Goal: Communication & Community: Answer question/provide support

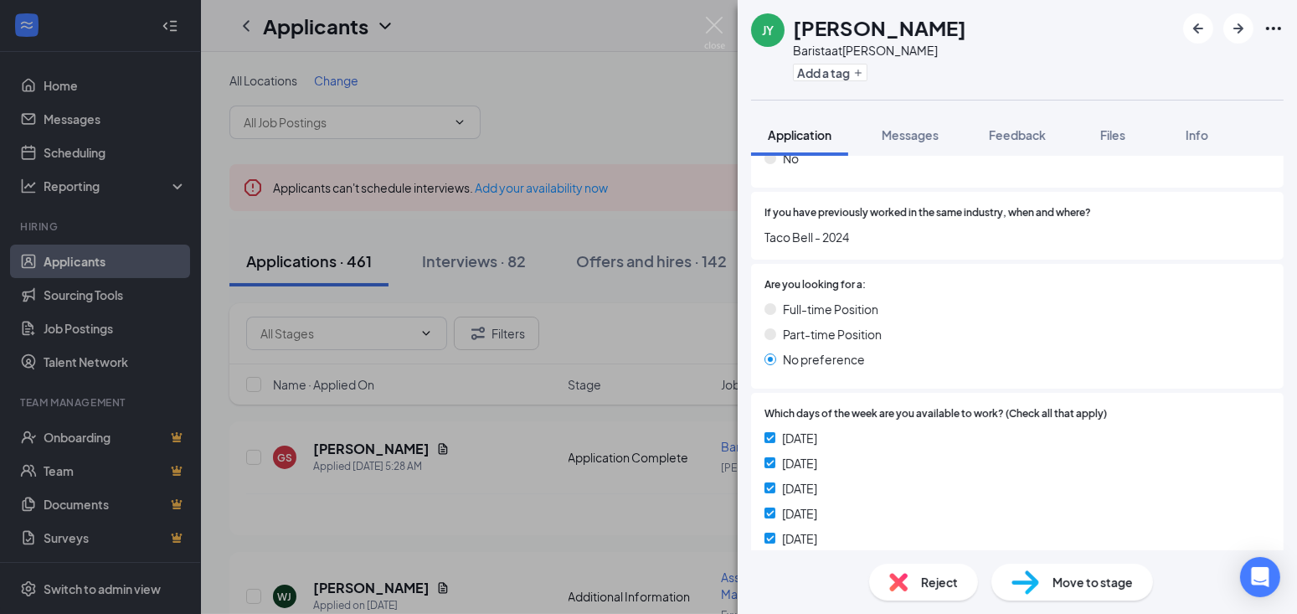
scroll to position [628, 0]
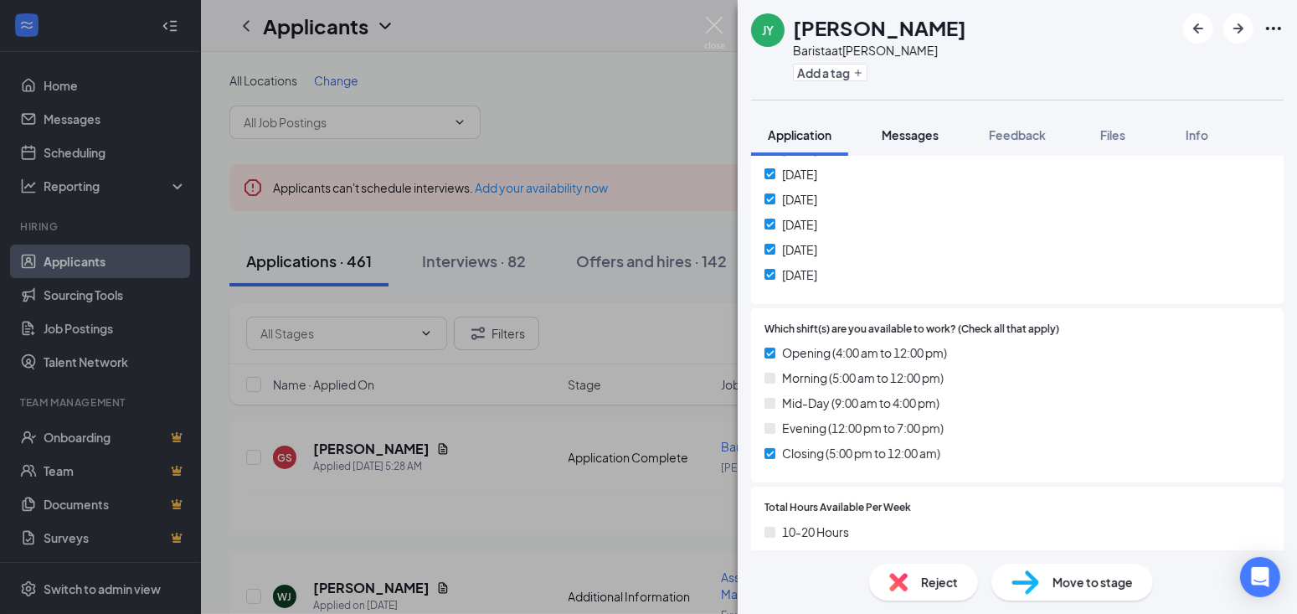
click at [917, 136] on span "Messages" at bounding box center [910, 134] width 57 height 15
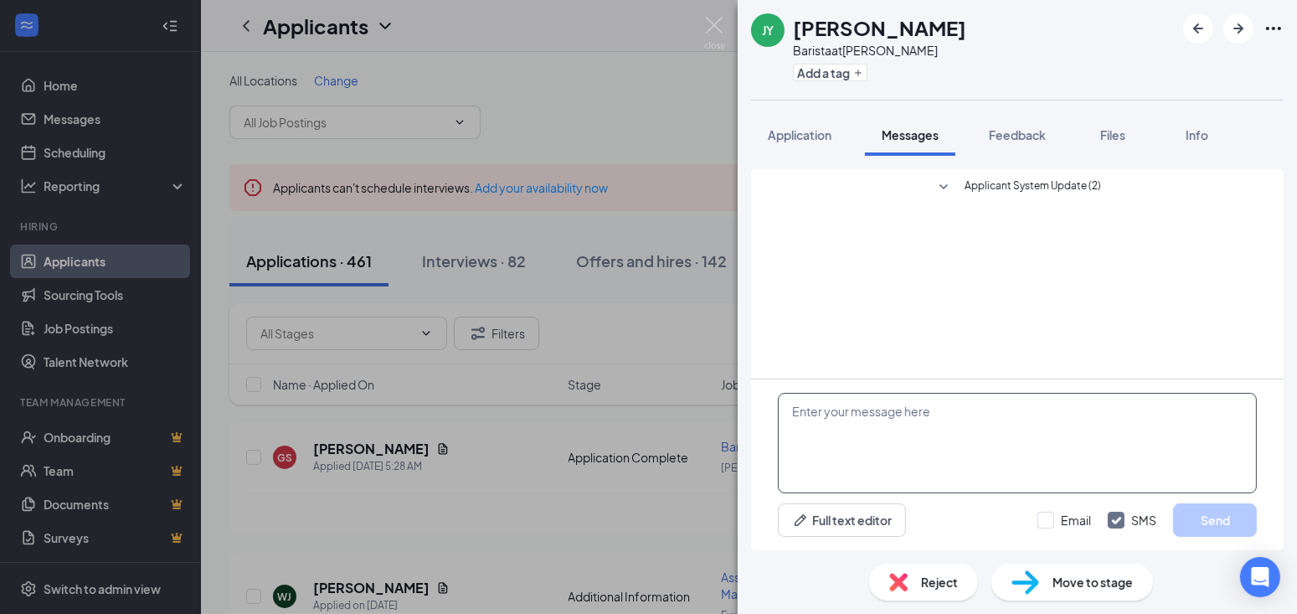
click at [820, 414] on textarea at bounding box center [1017, 443] width 479 height 100
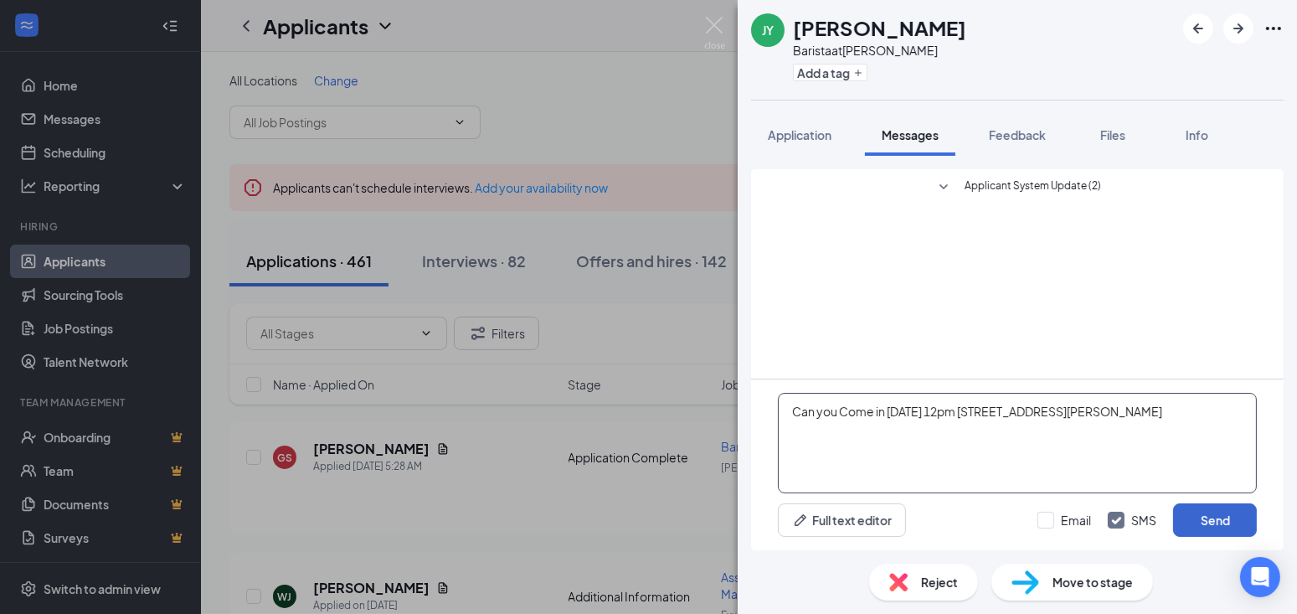
type textarea "Can you Come in [DATE] 12pm [STREET_ADDRESS][PERSON_NAME]"
click at [1245, 517] on button "Send" at bounding box center [1215, 519] width 84 height 33
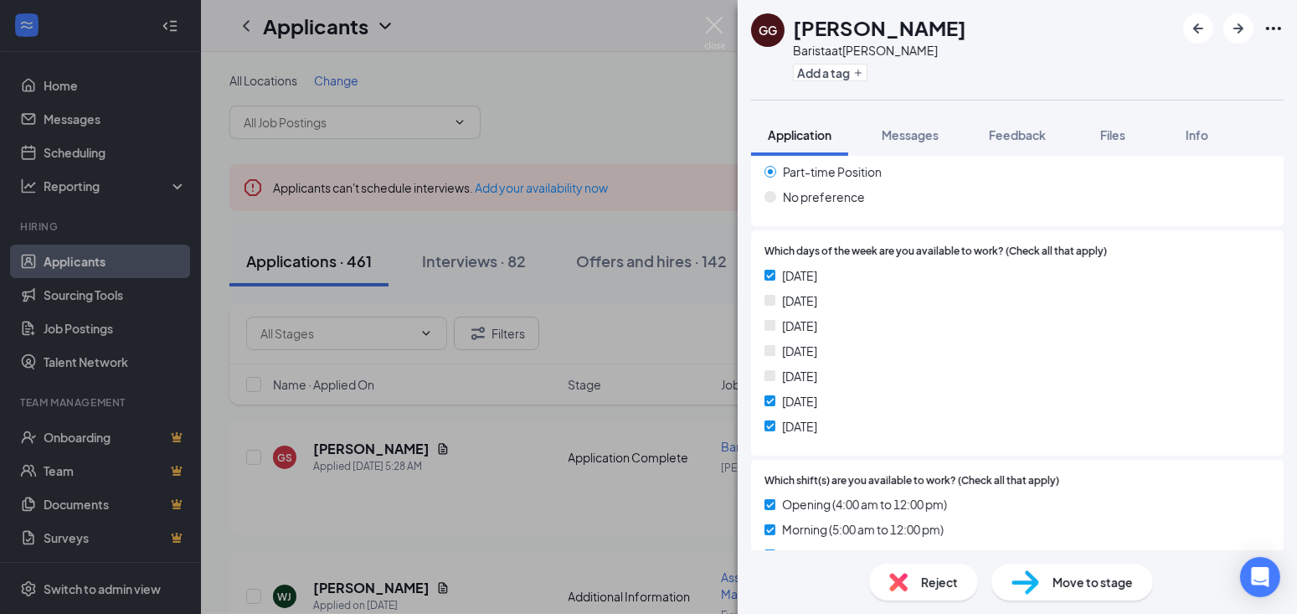
scroll to position [628, 0]
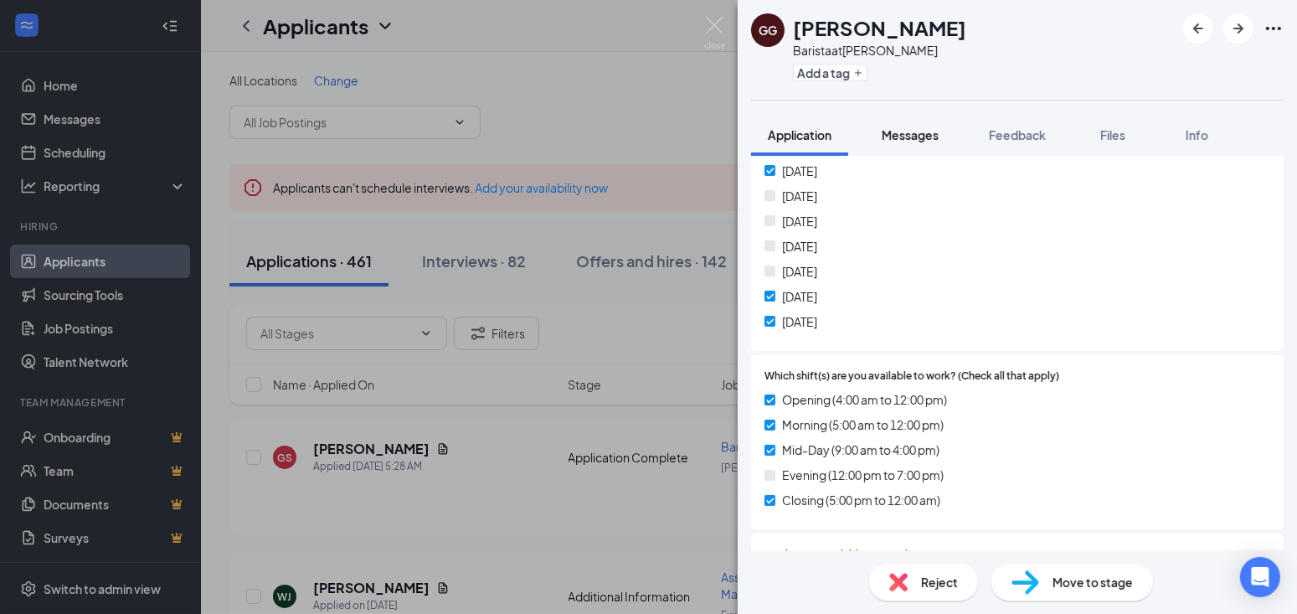
click at [913, 132] on span "Messages" at bounding box center [910, 134] width 57 height 15
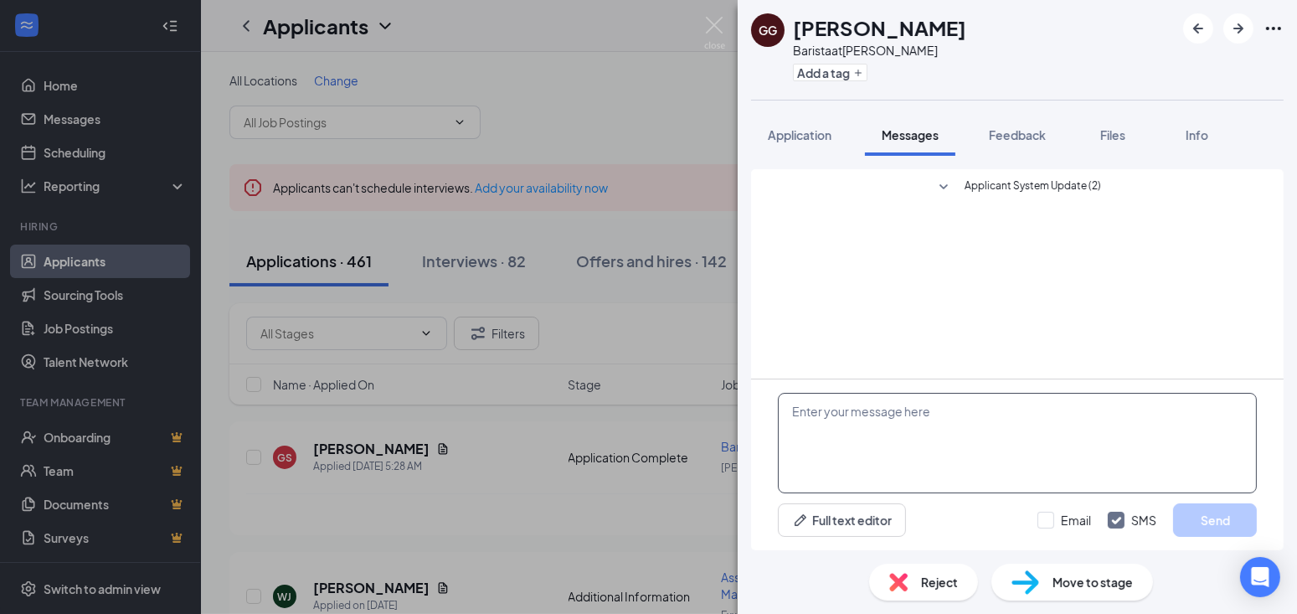
click at [797, 414] on textarea at bounding box center [1017, 443] width 479 height 100
type textarea "c"
type textarea "Can you Come in Thursday 11am 133 GanoST"
click at [1208, 520] on button "Send" at bounding box center [1215, 519] width 84 height 33
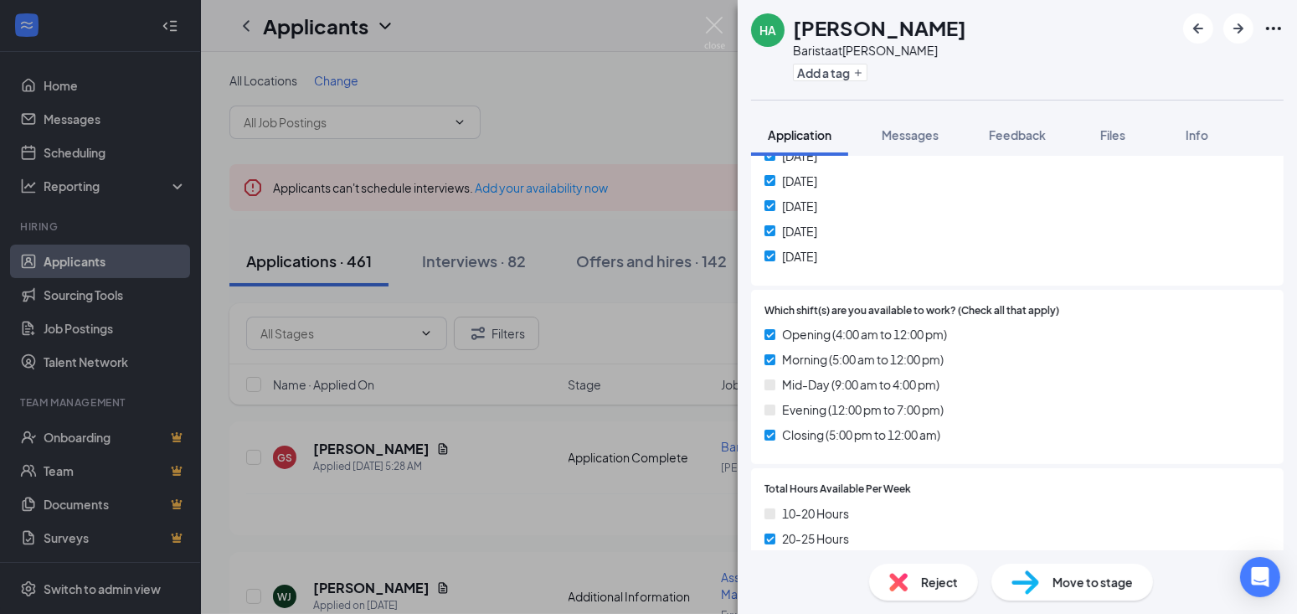
scroll to position [733, 0]
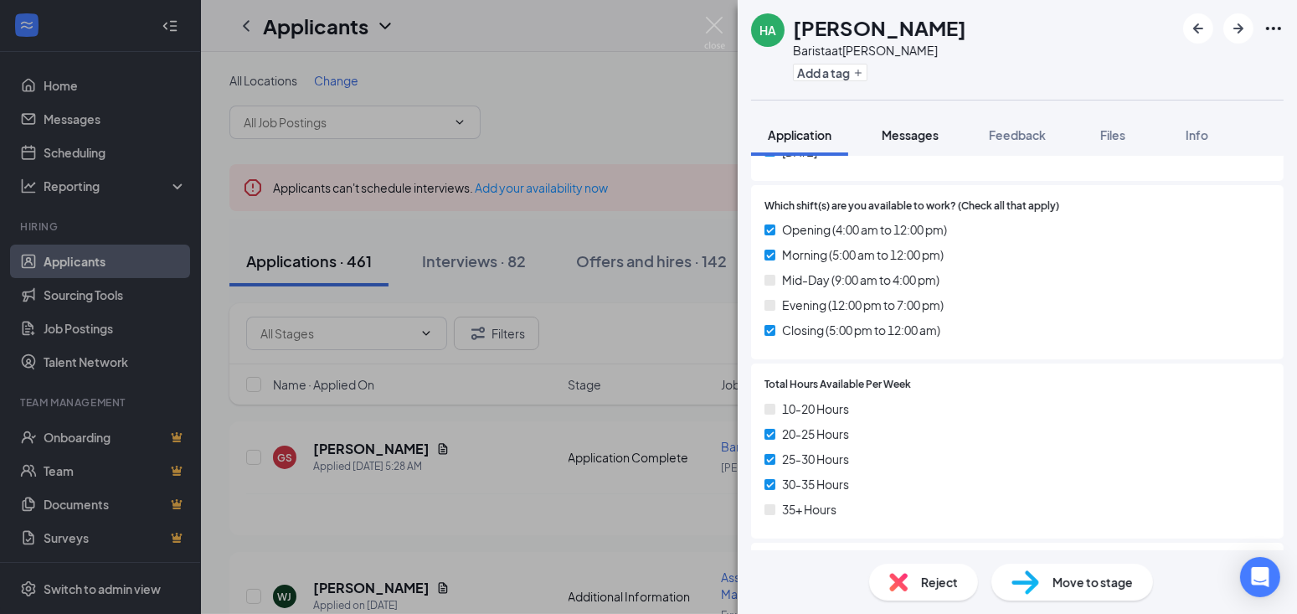
click at [917, 136] on span "Messages" at bounding box center [910, 134] width 57 height 15
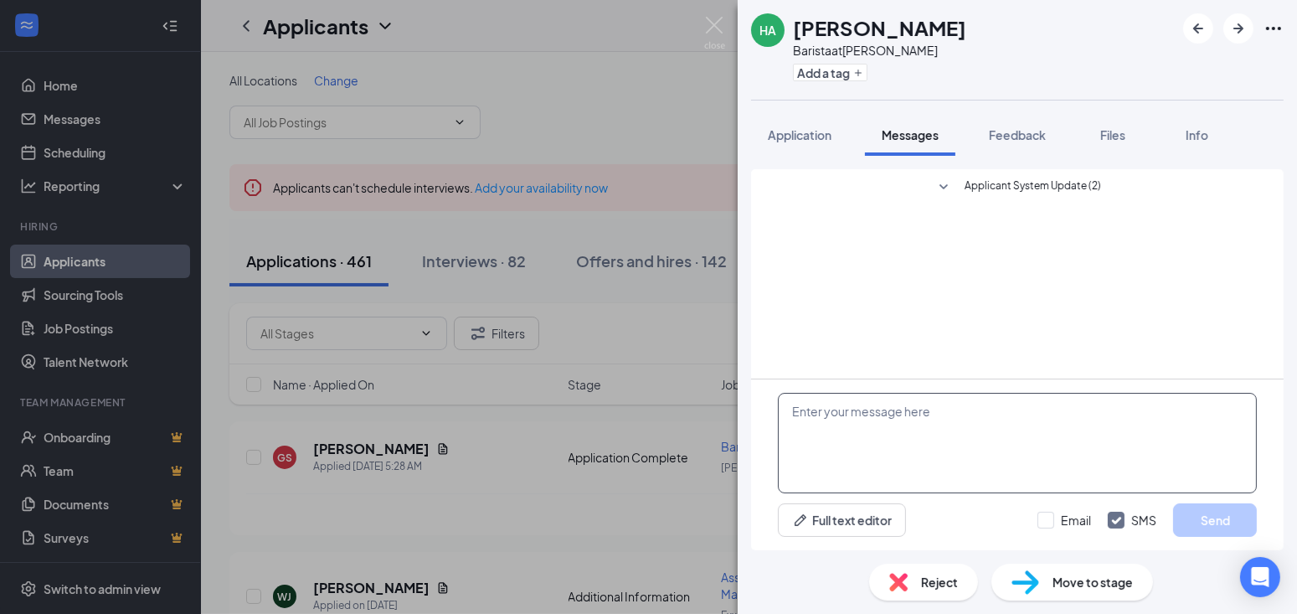
click at [800, 418] on textarea at bounding box center [1017, 443] width 479 height 100
type textarea "c"
click at [891, 409] on textarea "Can you Come in thursday 12pm 133Gano ST" at bounding box center [1017, 443] width 479 height 100
type textarea "Can you Come in Thursday 12pm 133Gano ST"
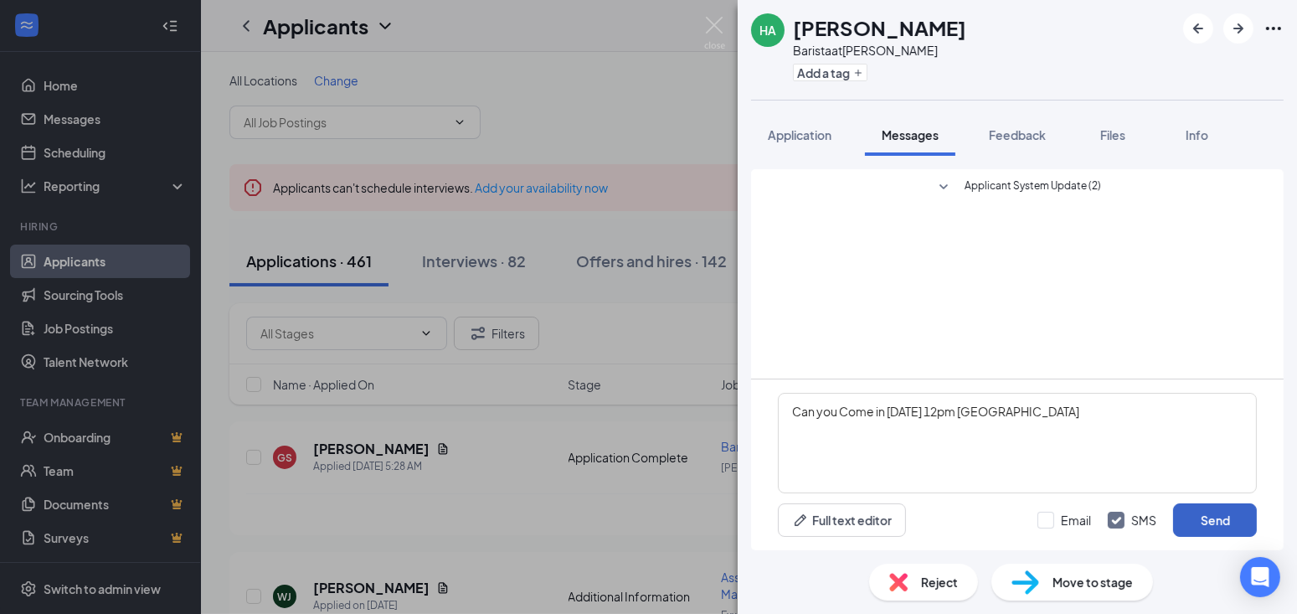
click at [1212, 519] on button "Send" at bounding box center [1215, 519] width 84 height 33
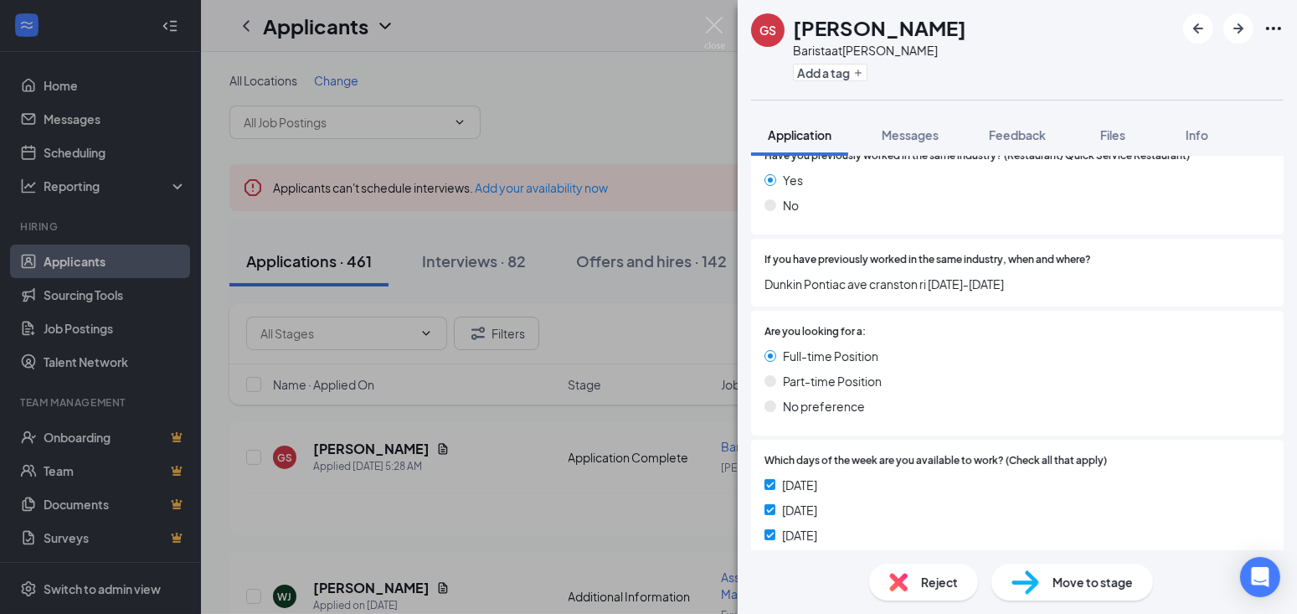
scroll to position [105, 0]
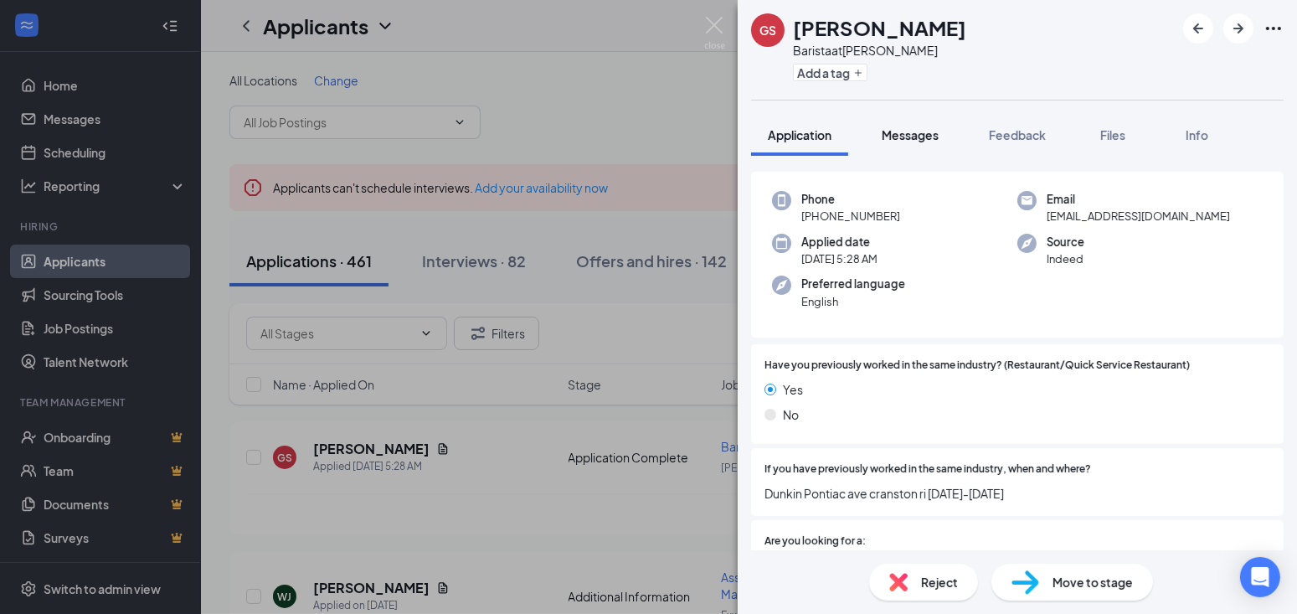
click at [896, 134] on span "Messages" at bounding box center [910, 134] width 57 height 15
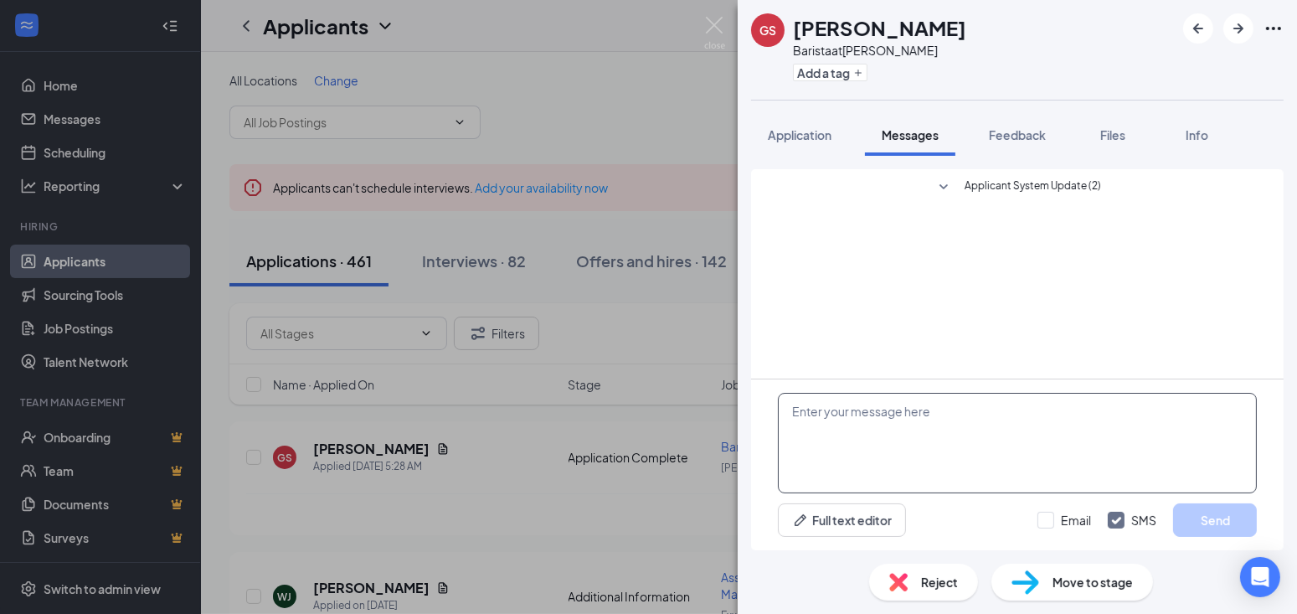
click at [806, 411] on textarea at bounding box center [1017, 443] width 479 height 100
type textarea "c"
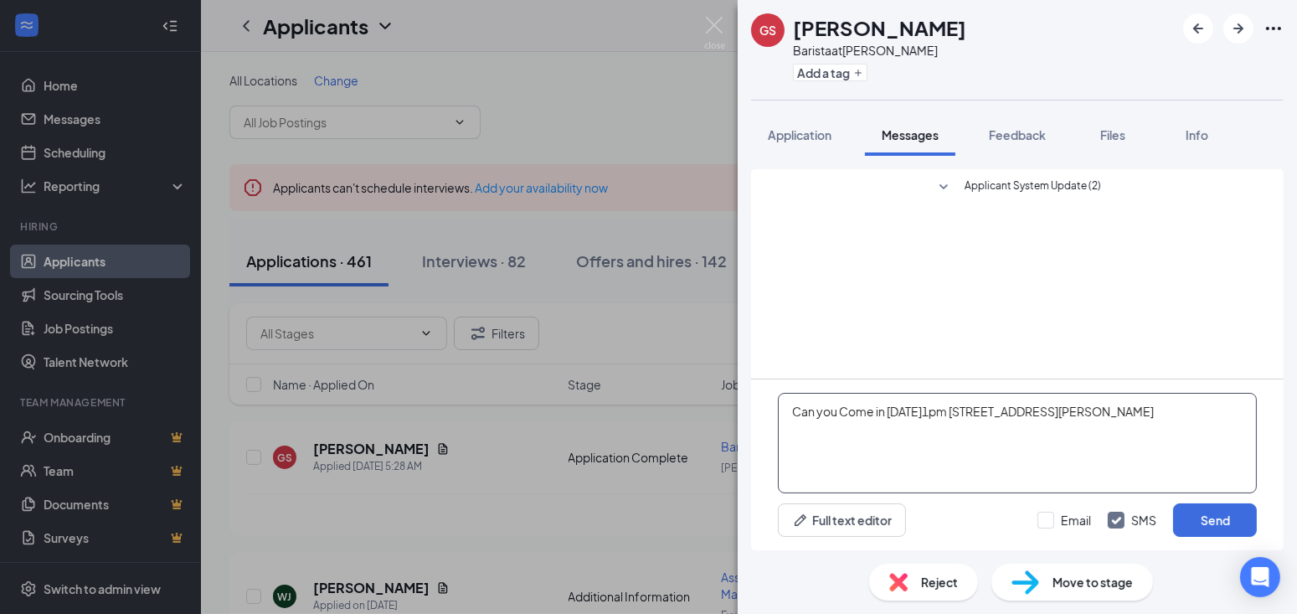
click at [889, 410] on textarea "Can you Come in thursday1pm 133 Gano ST" at bounding box center [1017, 443] width 479 height 100
type textarea "Can you Come in Thursday1pm 133 Gano ST"
click at [1219, 514] on button "Send" at bounding box center [1215, 519] width 84 height 33
